Goal: Task Accomplishment & Management: Manage account settings

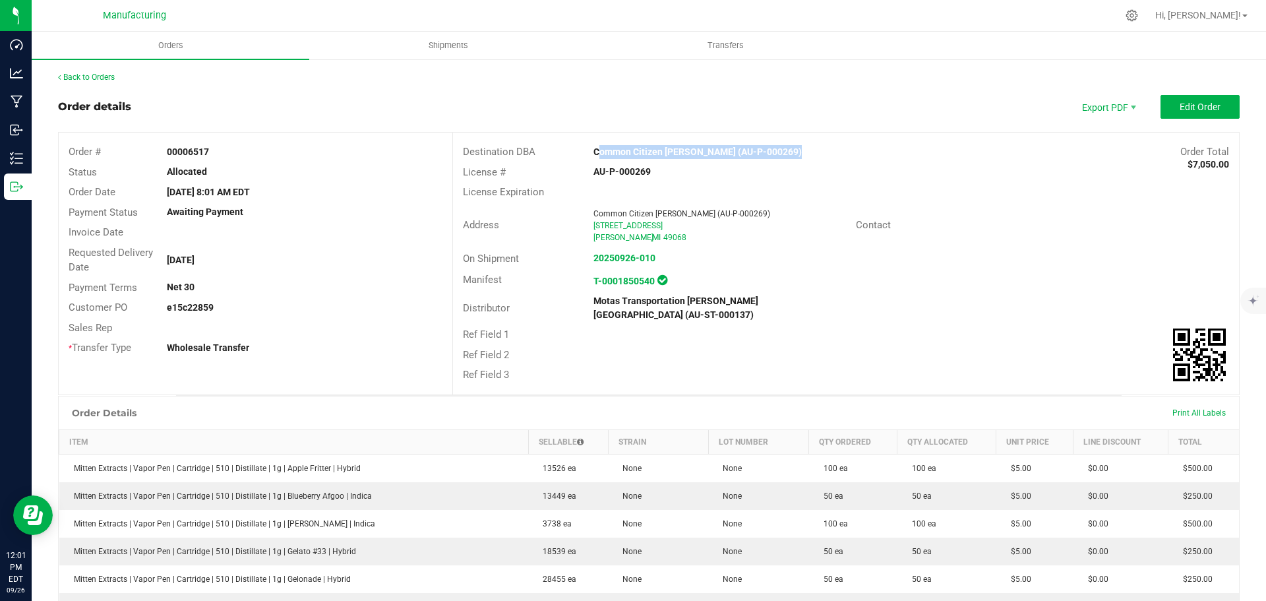
click at [1076, 254] on div "On Shipment 20250926-010" at bounding box center [846, 259] width 786 height 20
click at [106, 76] on link "Back to Orders" at bounding box center [86, 77] width 57 height 9
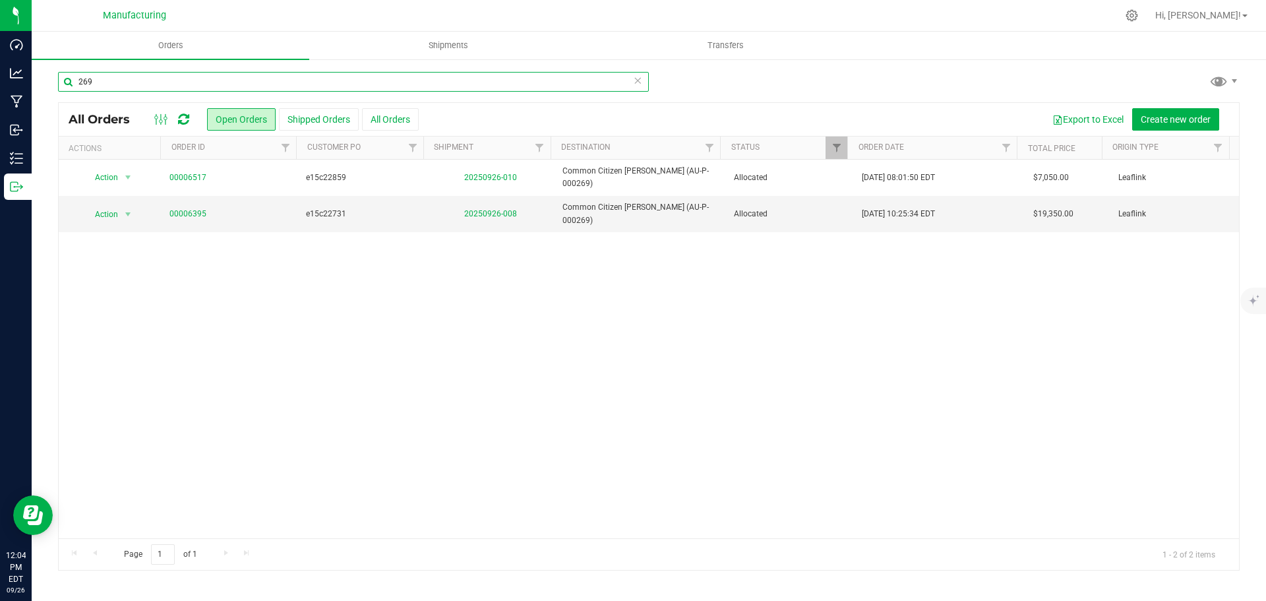
drag, startPoint x: 105, startPoint y: 80, endPoint x: 51, endPoint y: 80, distance: 54.1
click at [51, 80] on div "269 All Orders Open Orders Shipped Orders All Orders Export to Excel Create new…" at bounding box center [649, 320] width 1234 height 525
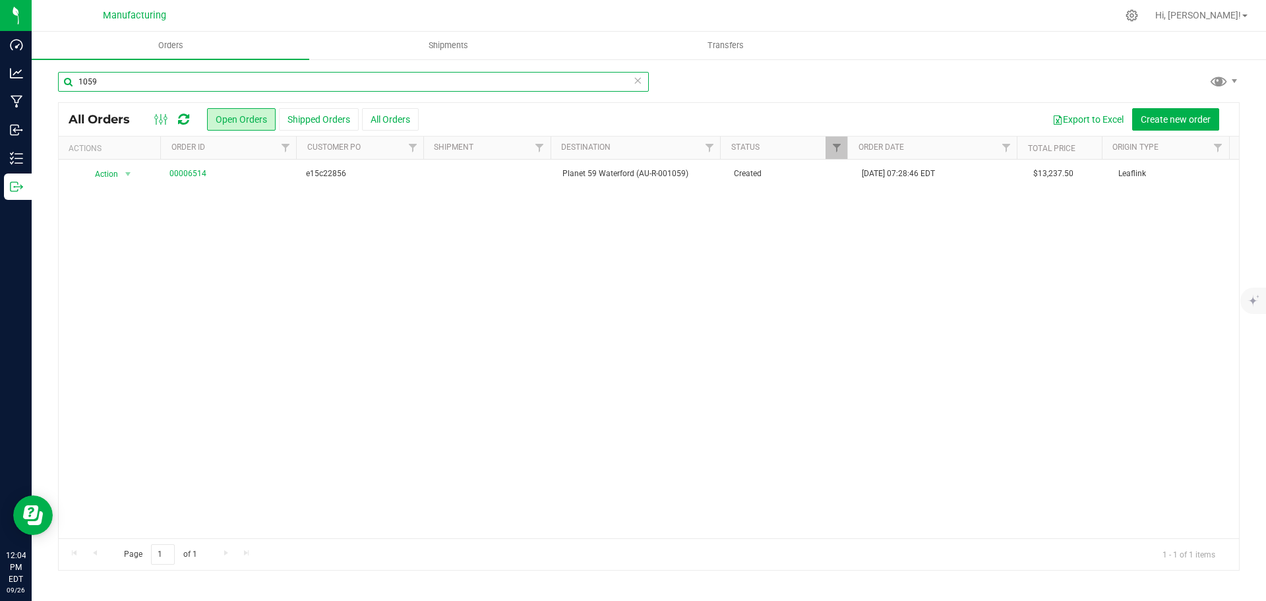
type input "1059"
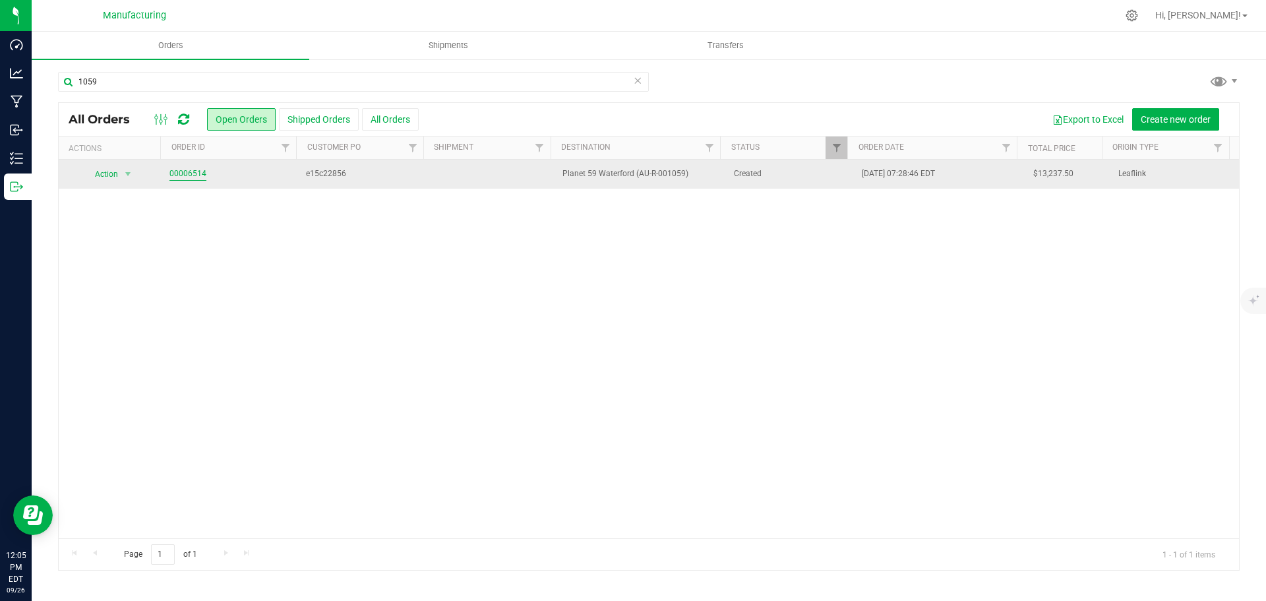
click at [185, 171] on link "00006514" at bounding box center [187, 173] width 37 height 13
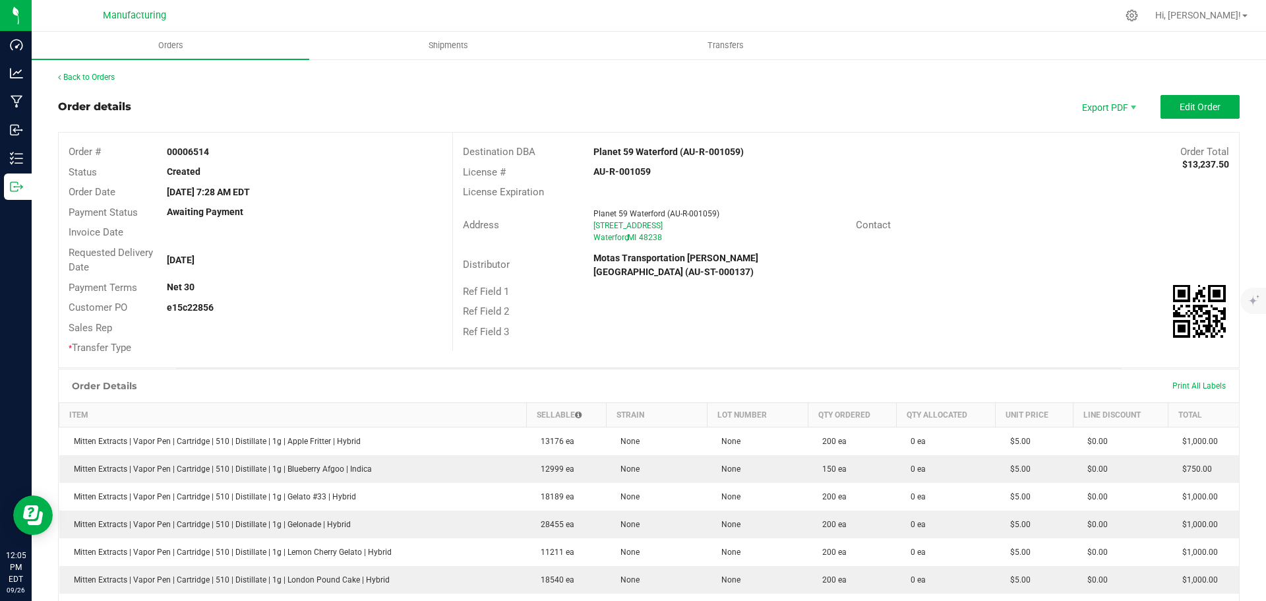
click at [614, 148] on strong "Planet 59 Waterford (AU-R-001059)" at bounding box center [668, 151] width 150 height 11
click at [614, 147] on strong "Planet 59 Waterford (AU-R-001059)" at bounding box center [668, 151] width 150 height 11
click at [975, 338] on div "Order # 00006514 Status Created Order Date [DATE] 7:28 AM EDT Payment Status Aw…" at bounding box center [649, 250] width 1180 height 235
click at [1179, 109] on span "Edit Order" at bounding box center [1199, 107] width 41 height 11
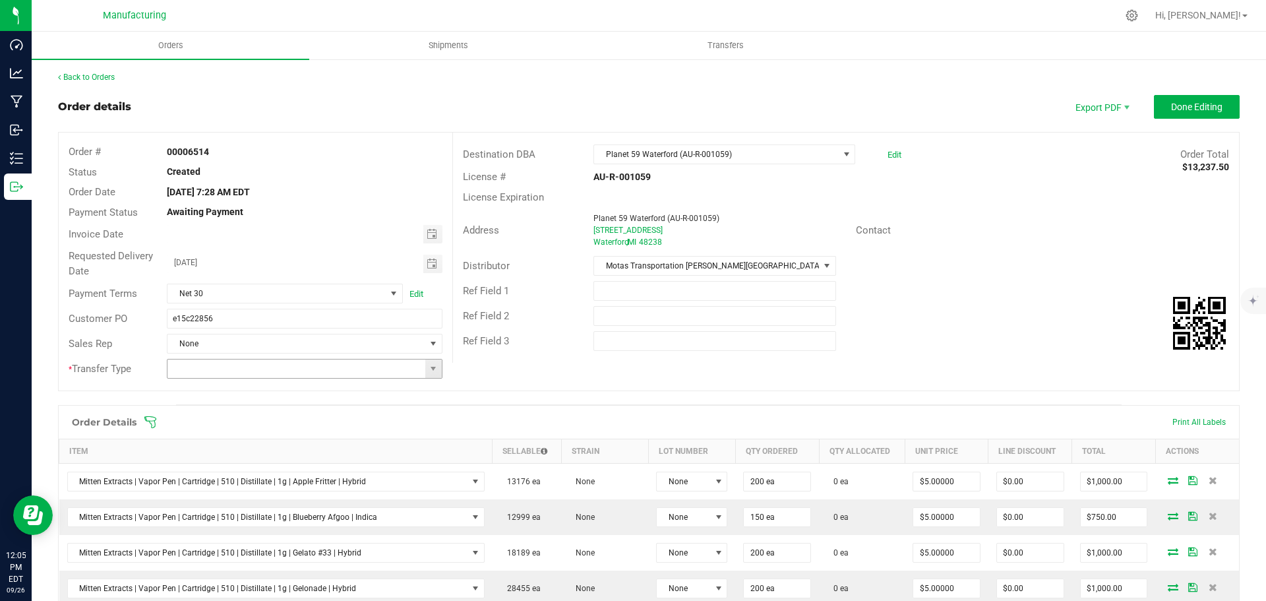
click at [436, 371] on span at bounding box center [433, 368] width 16 height 18
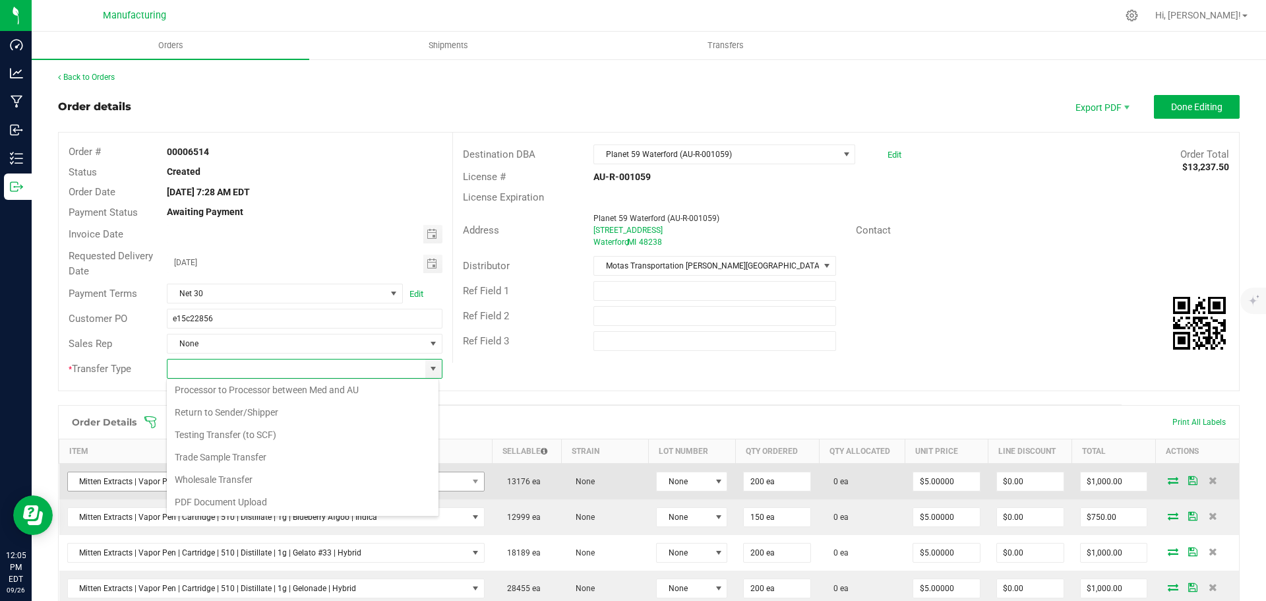
click at [227, 479] on li "Wholesale Transfer" at bounding box center [303, 479] width 272 height 22
type input "Wholesale Transfer"
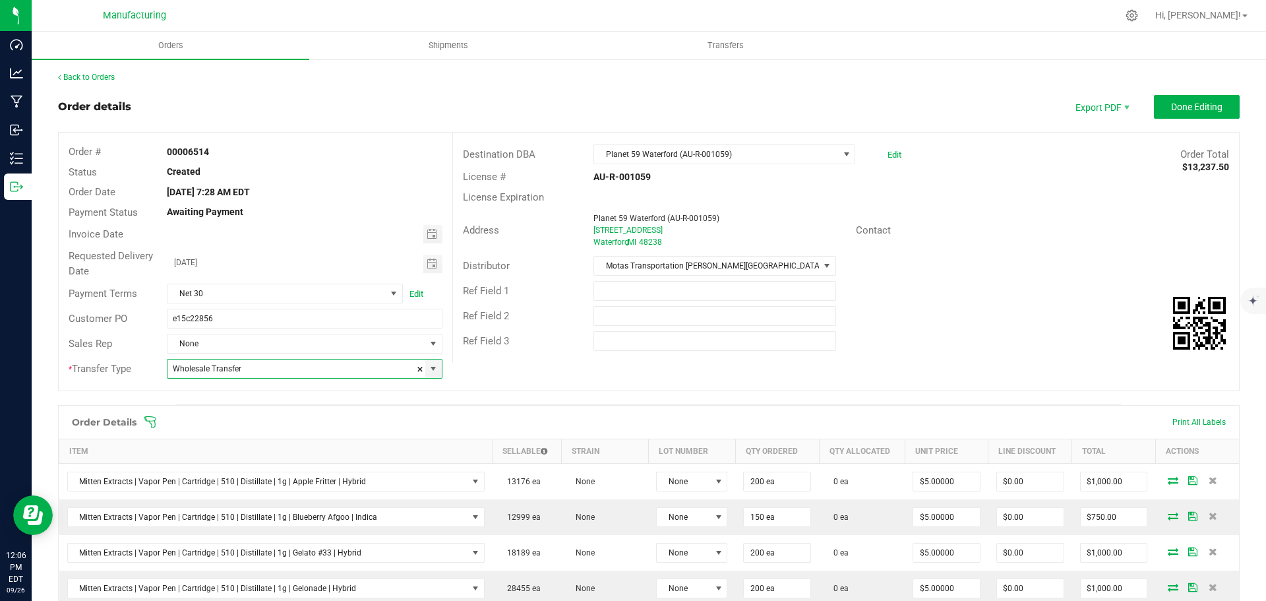
click at [150, 420] on icon at bounding box center [150, 421] width 13 height 13
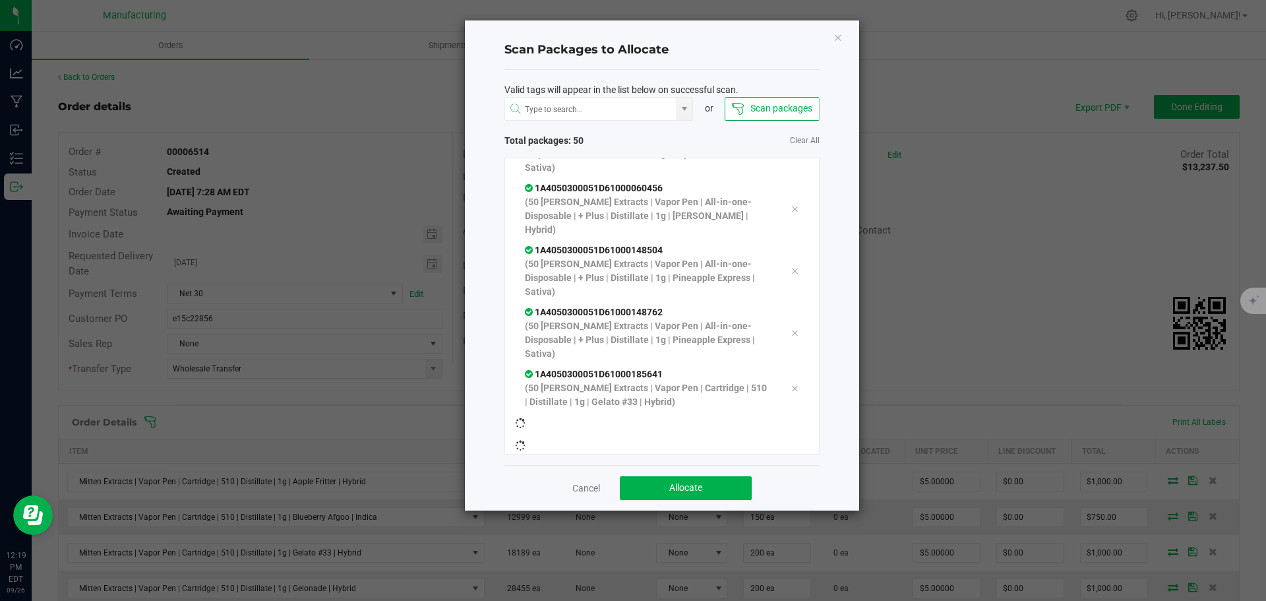
scroll to position [2148, 0]
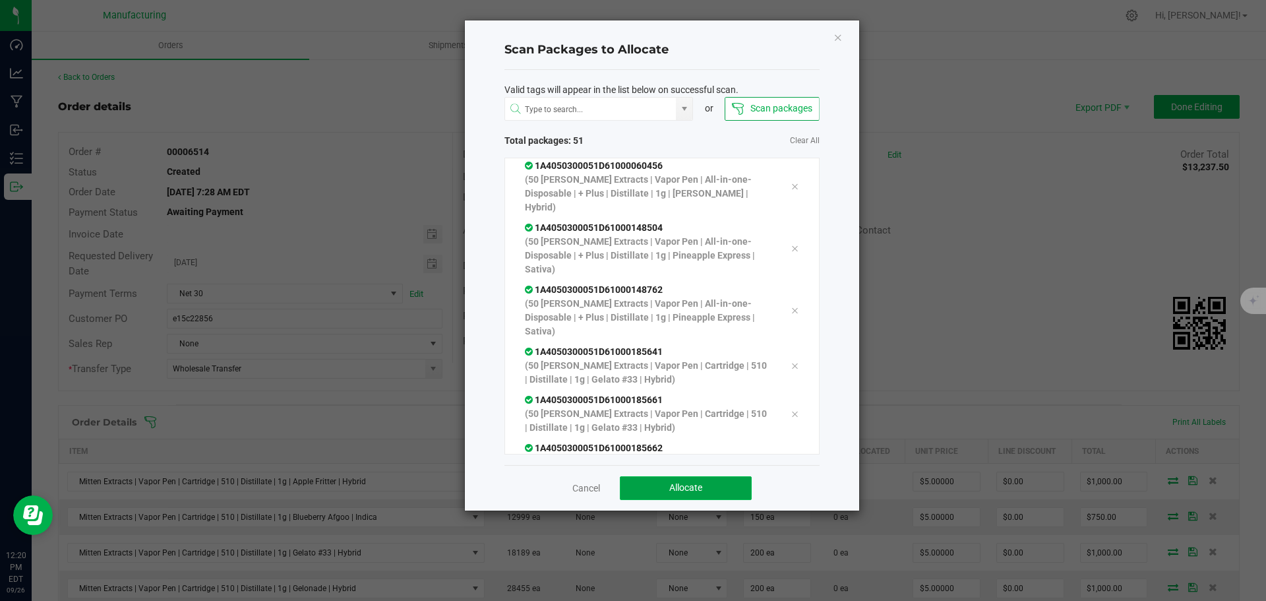
click at [696, 486] on span "Allocate" at bounding box center [685, 487] width 33 height 11
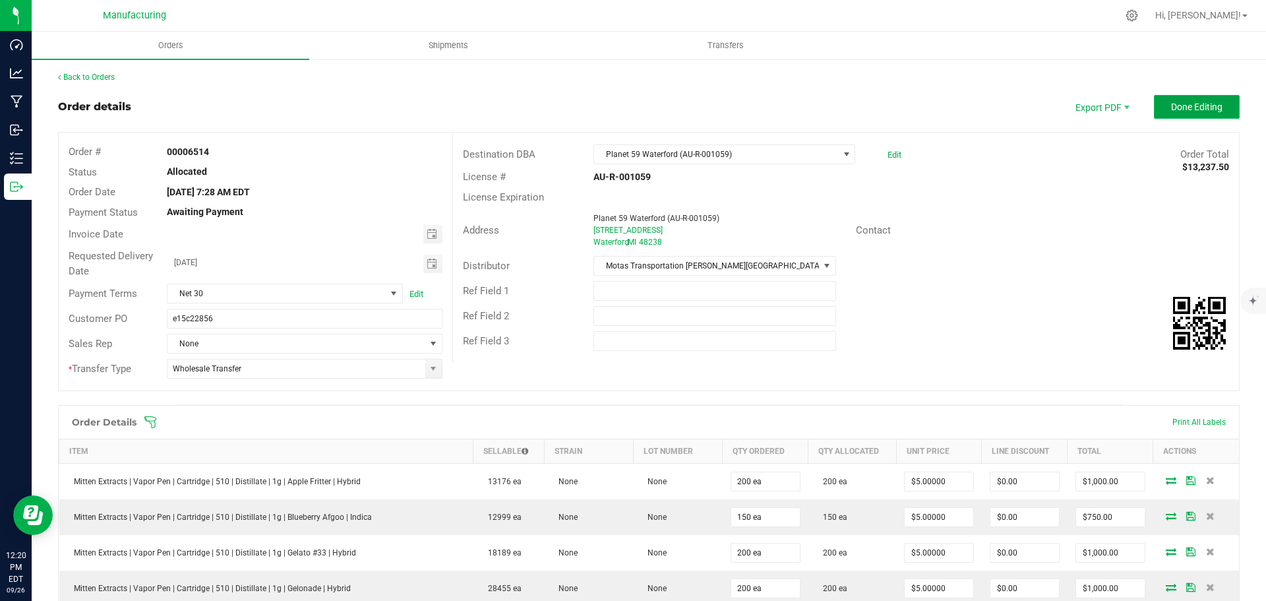
click at [1171, 109] on span "Done Editing" at bounding box center [1196, 107] width 51 height 11
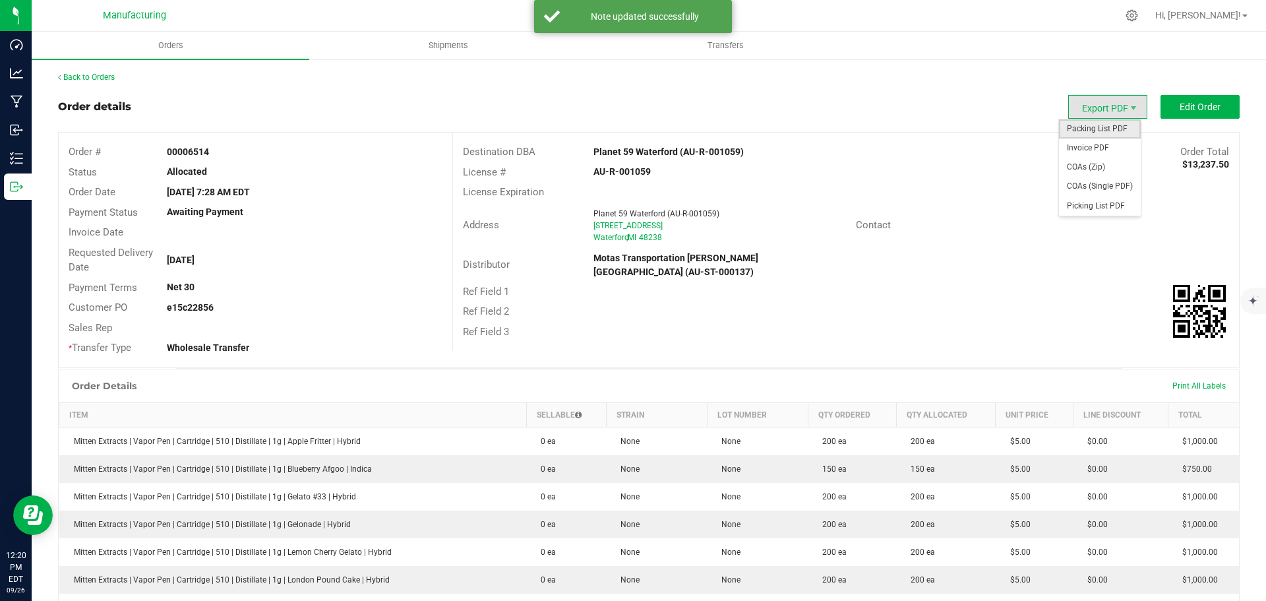
click at [1088, 125] on span "Packing List PDF" at bounding box center [1100, 128] width 82 height 19
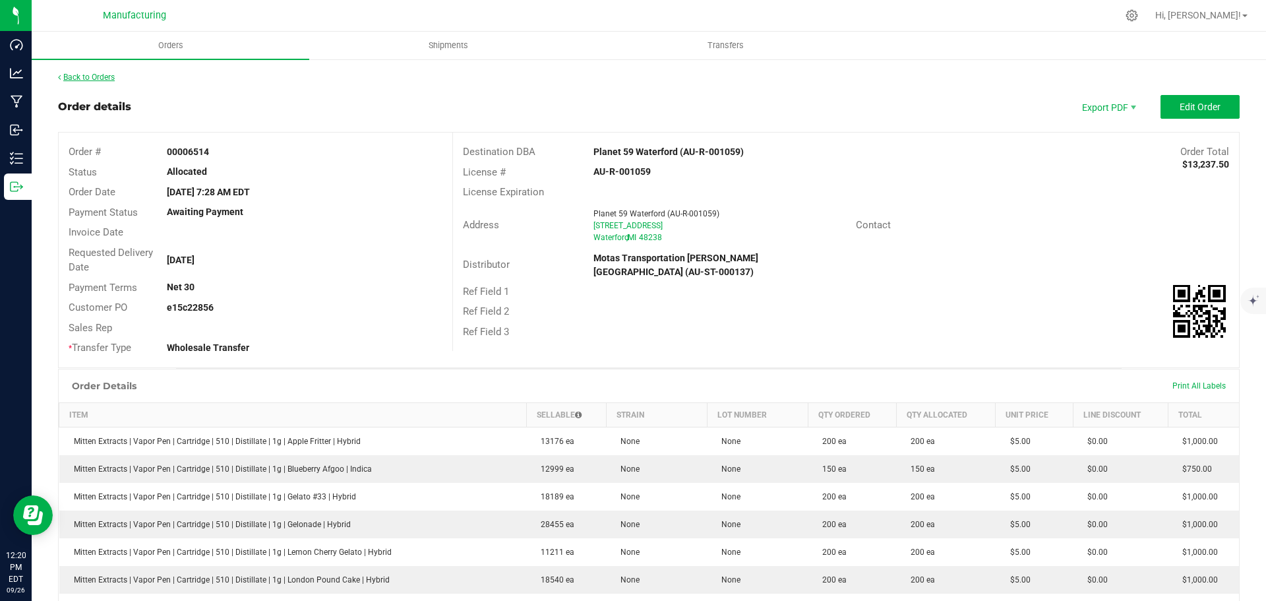
click at [96, 73] on link "Back to Orders" at bounding box center [86, 77] width 57 height 9
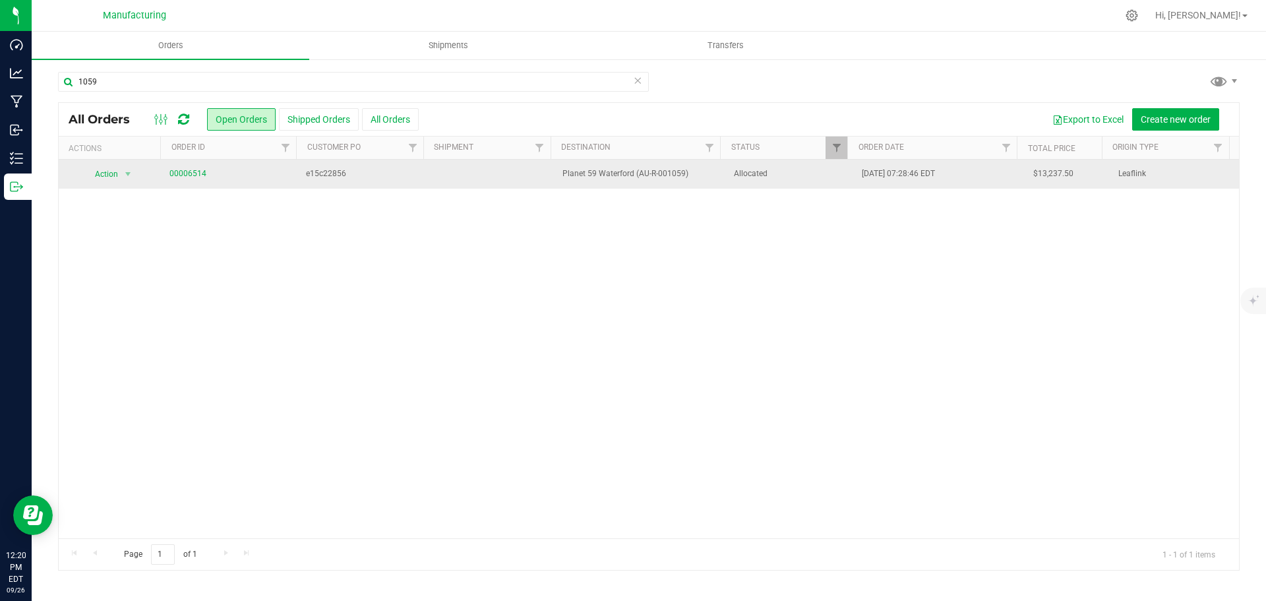
click at [794, 176] on span "Allocated" at bounding box center [790, 173] width 113 height 13
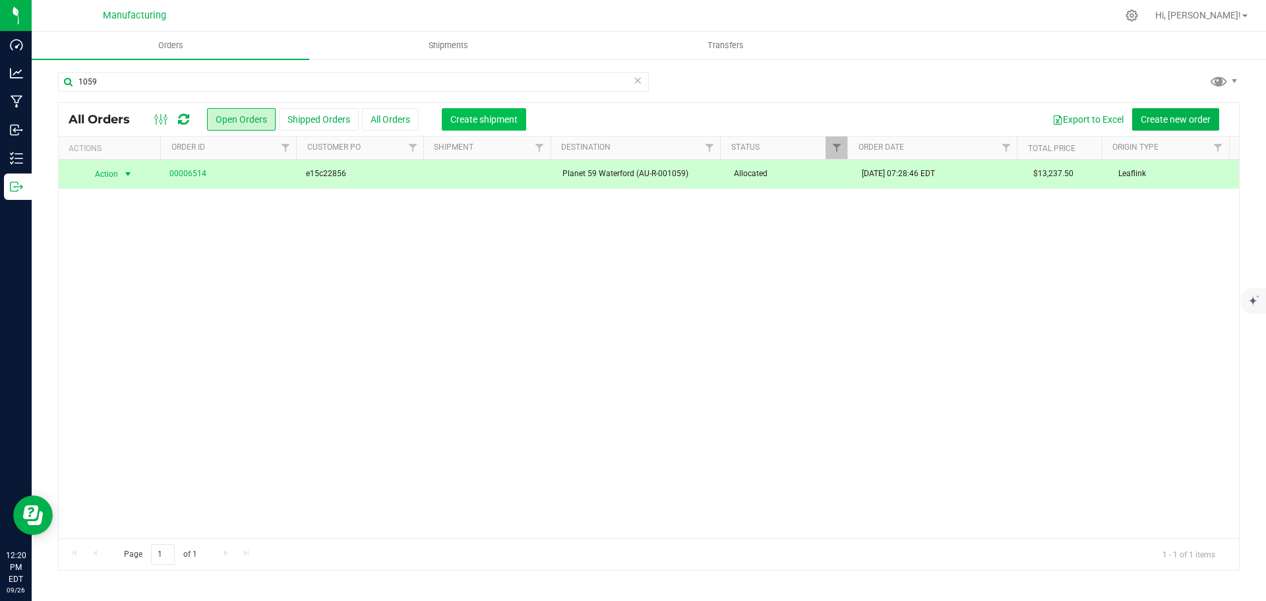
click at [456, 115] on span "Create shipment" at bounding box center [483, 119] width 67 height 11
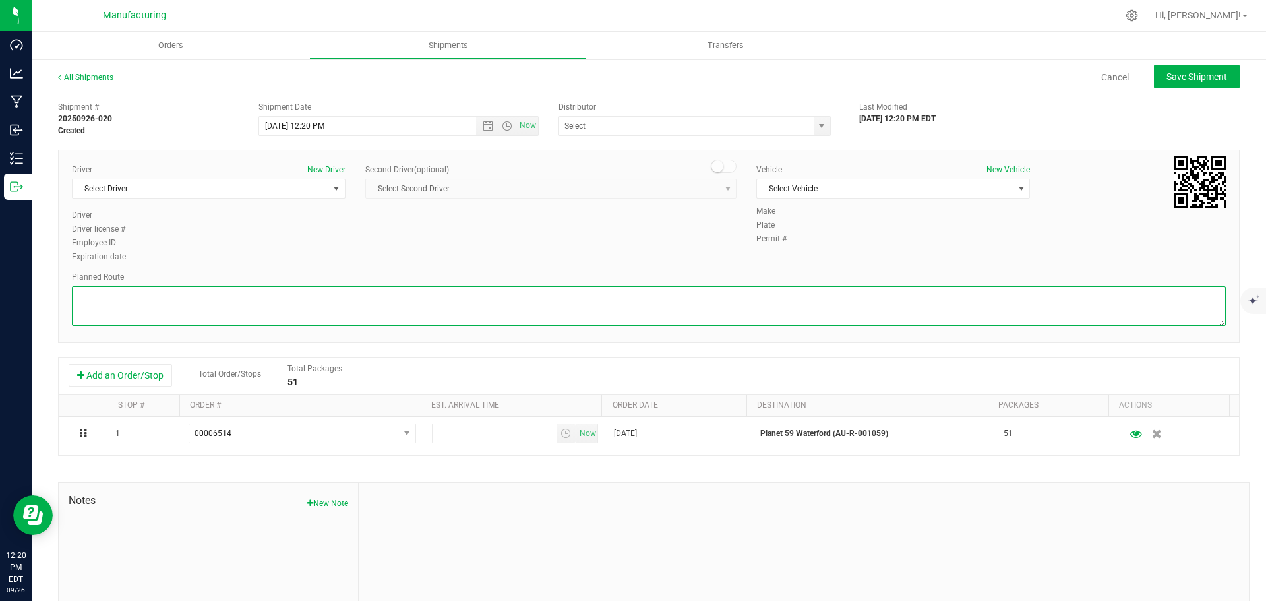
click at [683, 309] on textarea at bounding box center [649, 306] width 1154 height 40
paste textarea "Mitten Distro Dimondale To Motas -- Head south 246 ft -- Turn right 325 ft -- T…"
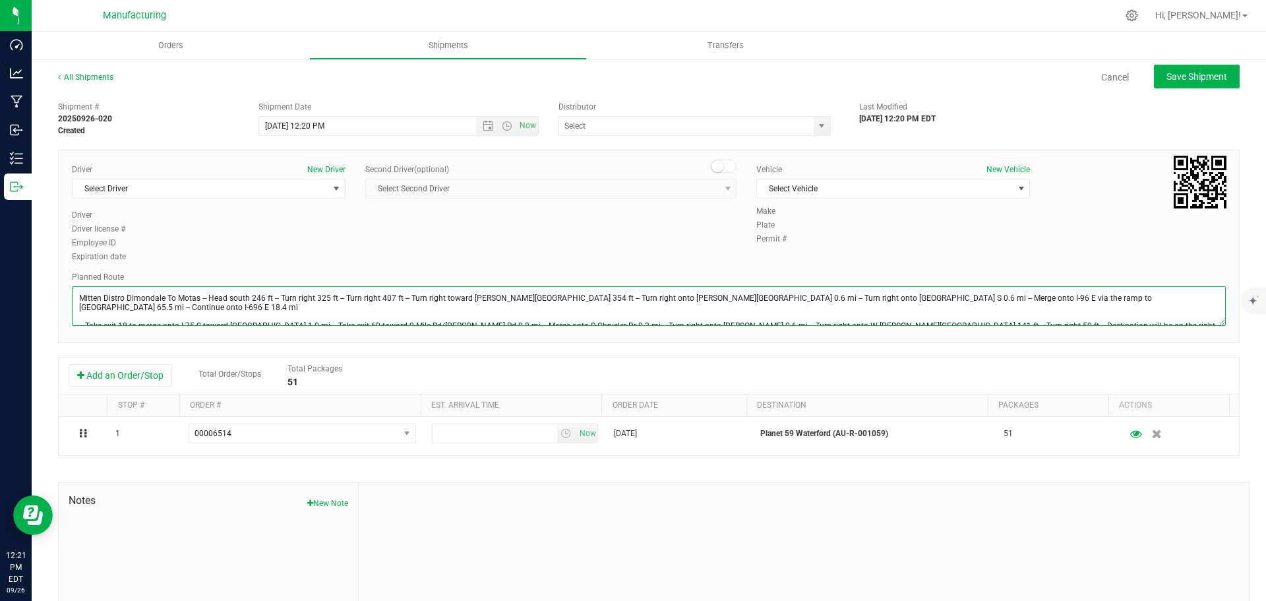
scroll to position [15, 0]
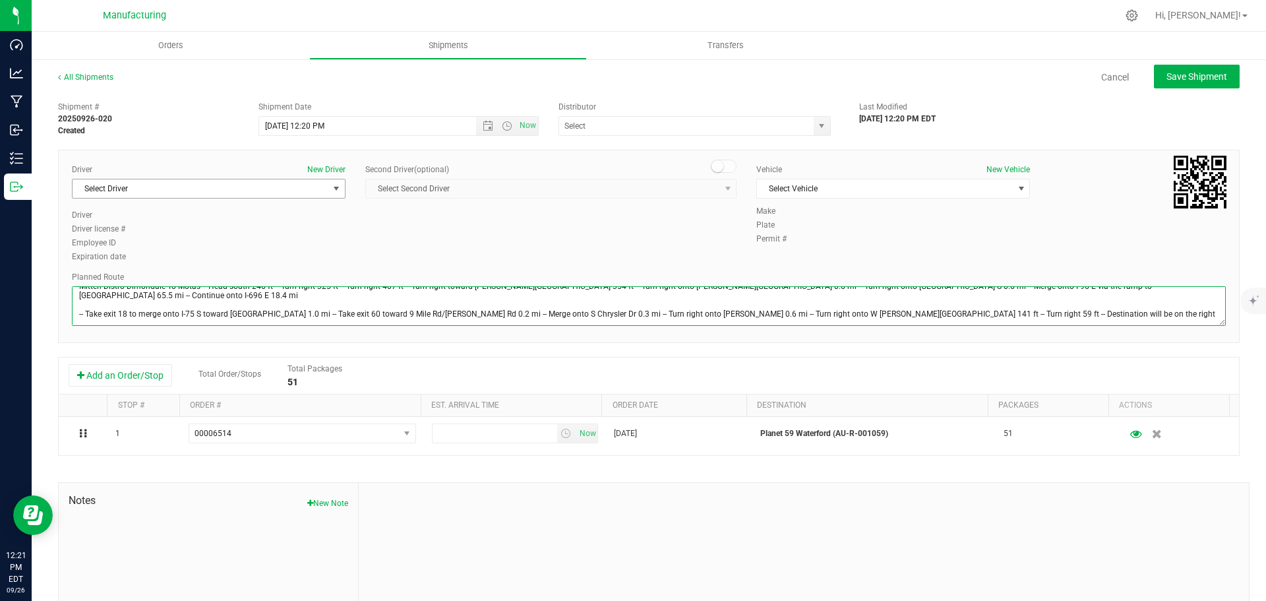
type textarea "Mitten Distro Dimondale To Motas -- Head south 246 ft -- Turn right 325 ft -- T…"
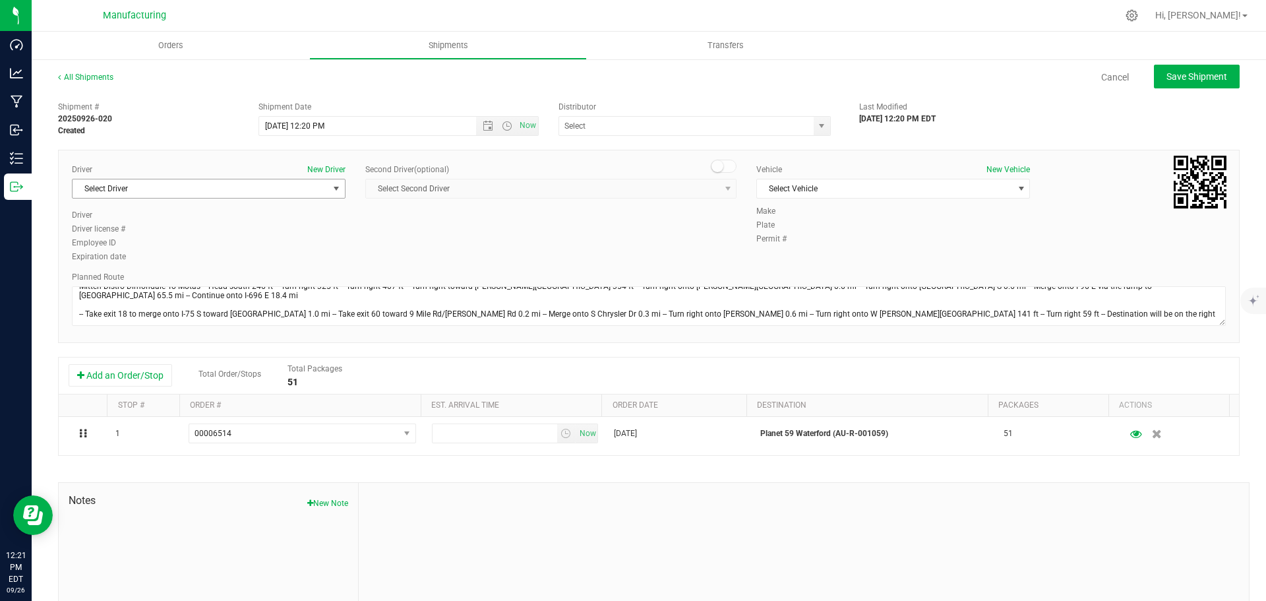
click at [254, 196] on span "Select Driver" at bounding box center [201, 188] width 256 height 18
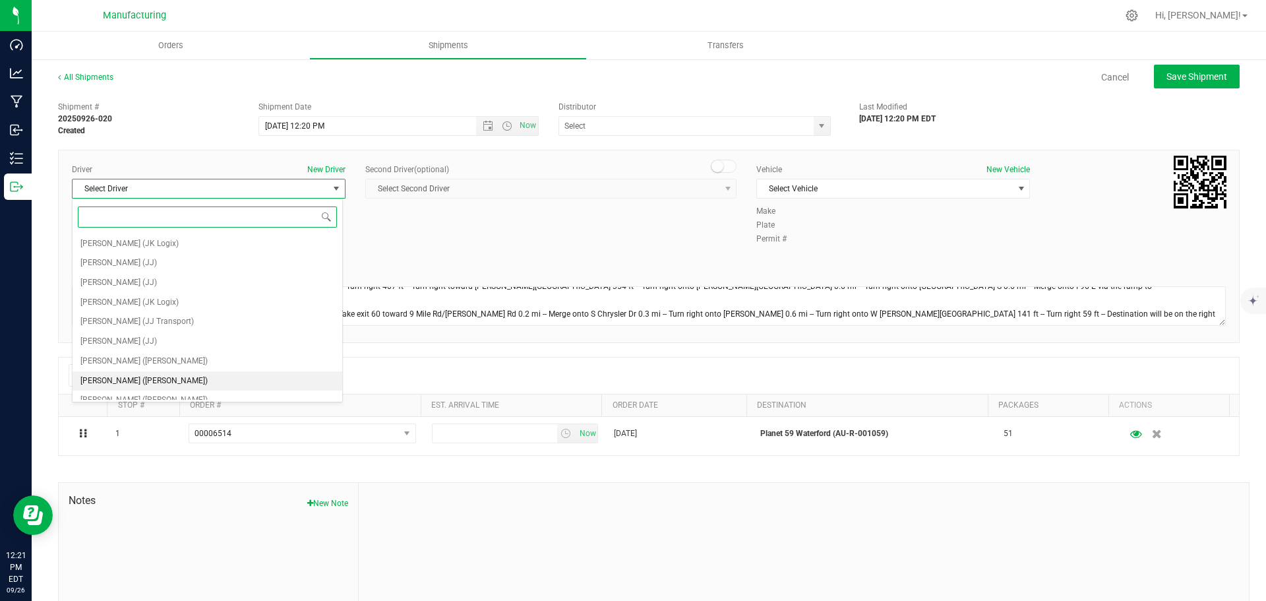
click at [143, 380] on span "[PERSON_NAME] ([PERSON_NAME])" at bounding box center [143, 381] width 127 height 17
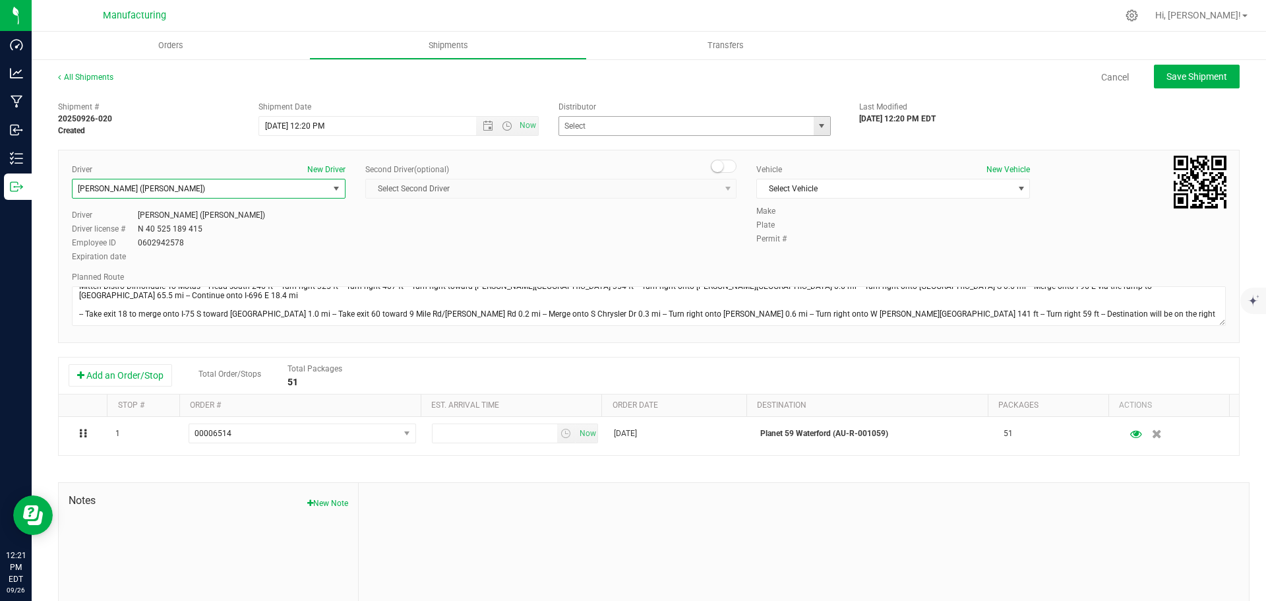
click at [816, 126] on span "select" at bounding box center [821, 126] width 11 height 11
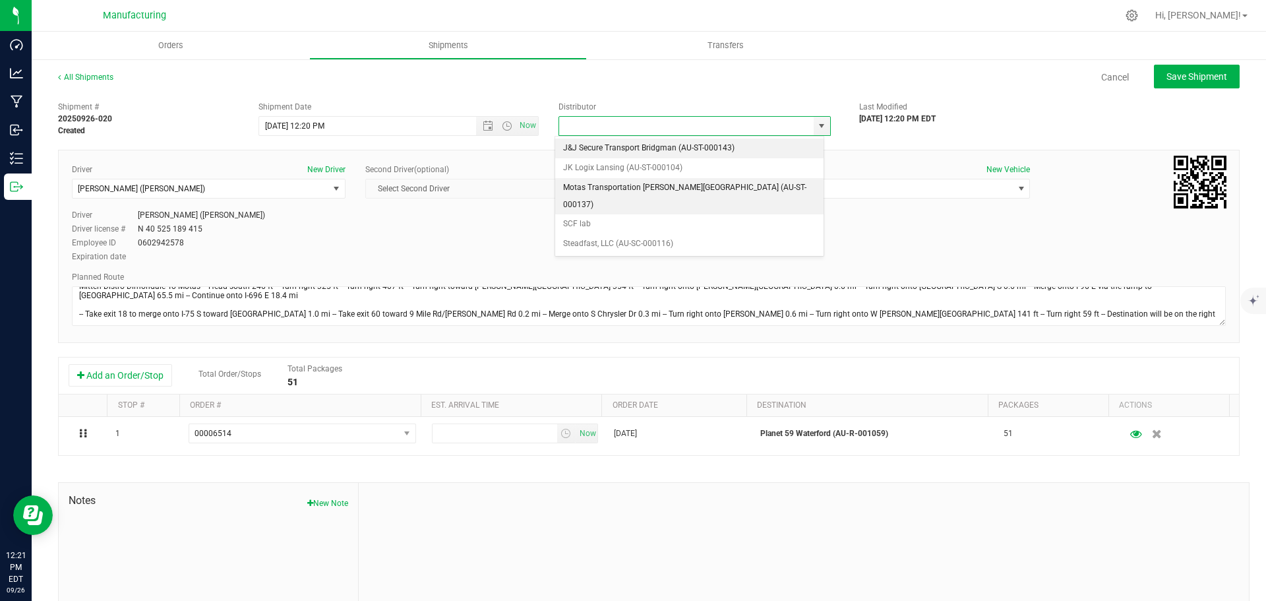
click at [643, 185] on li "Motas Transportation [PERSON_NAME][GEOGRAPHIC_DATA] (AU-ST-000137)" at bounding box center [689, 196] width 268 height 36
type input "Motas Transportation [PERSON_NAME][GEOGRAPHIC_DATA] (AU-ST-000137)"
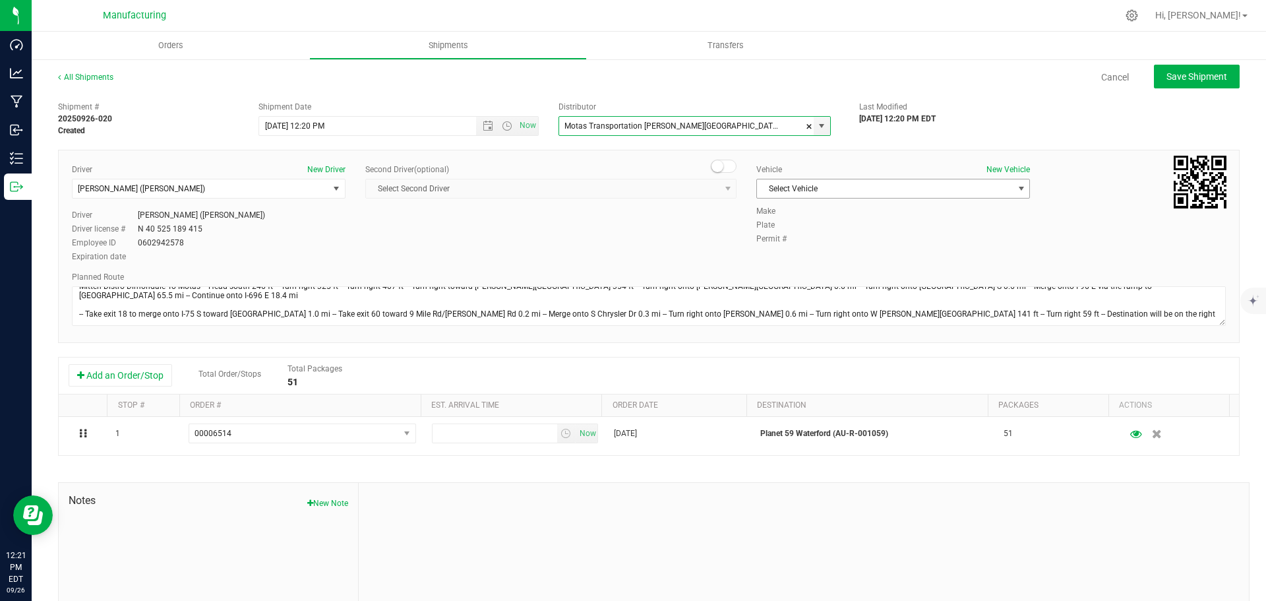
click at [840, 189] on span "Select Vehicle" at bounding box center [885, 188] width 256 height 18
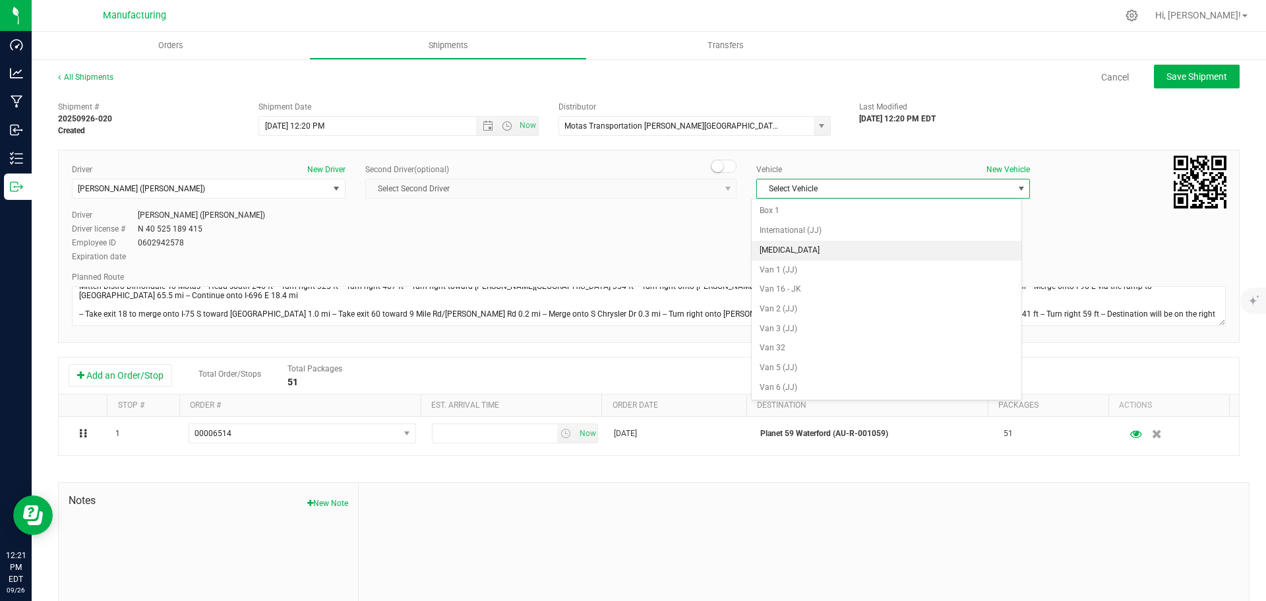
click at [787, 247] on li "[MEDICAL_DATA]" at bounding box center [887, 251] width 270 height 20
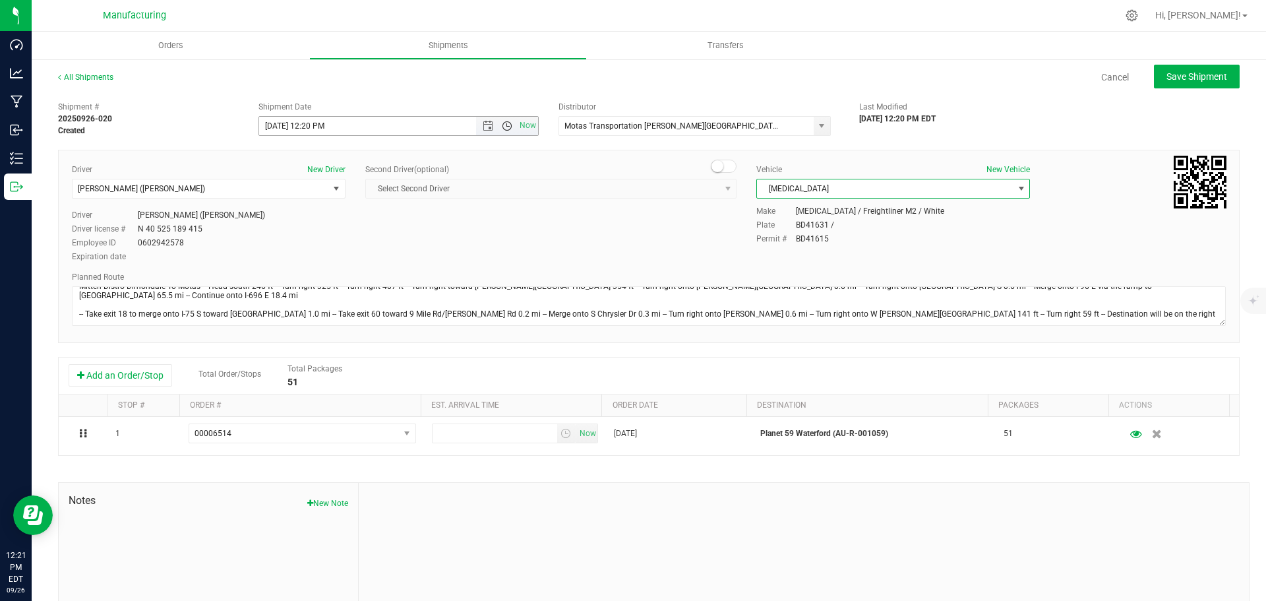
click at [506, 126] on span "Open the time view" at bounding box center [507, 126] width 11 height 11
click at [309, 208] on li "11:30 AM" at bounding box center [395, 207] width 276 height 17
click at [1182, 78] on span "Save Shipment" at bounding box center [1196, 76] width 61 height 11
type input "[DATE] 3:30 PM"
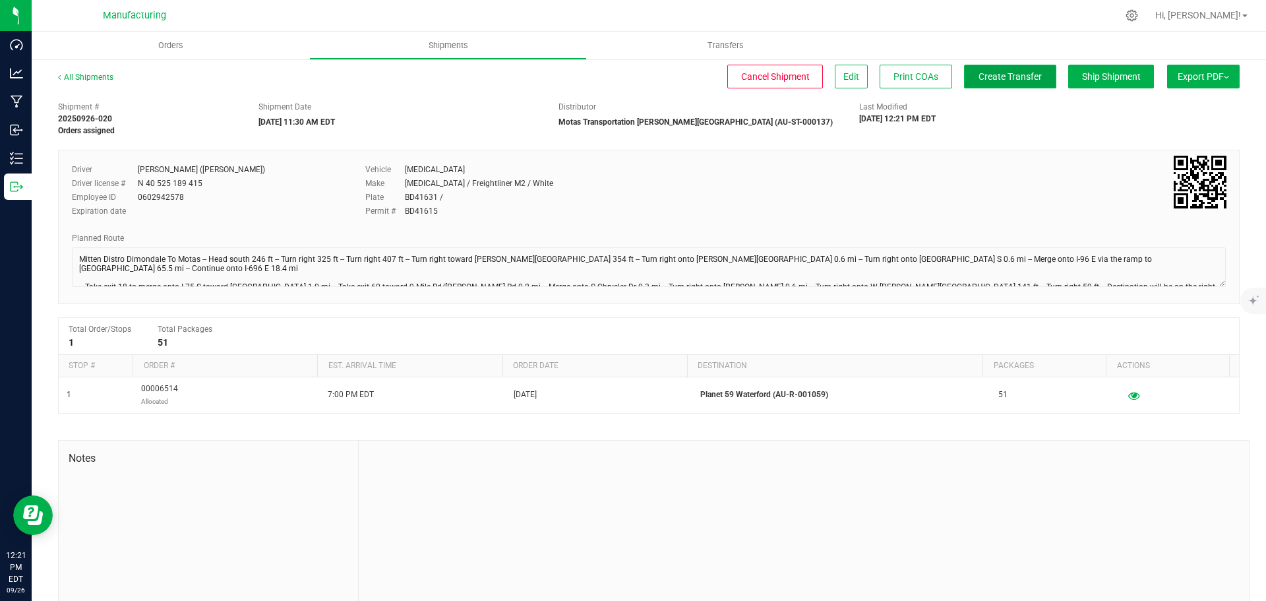
click at [995, 69] on button "Create Transfer" at bounding box center [1010, 77] width 92 height 24
